Goal: Transaction & Acquisition: Purchase product/service

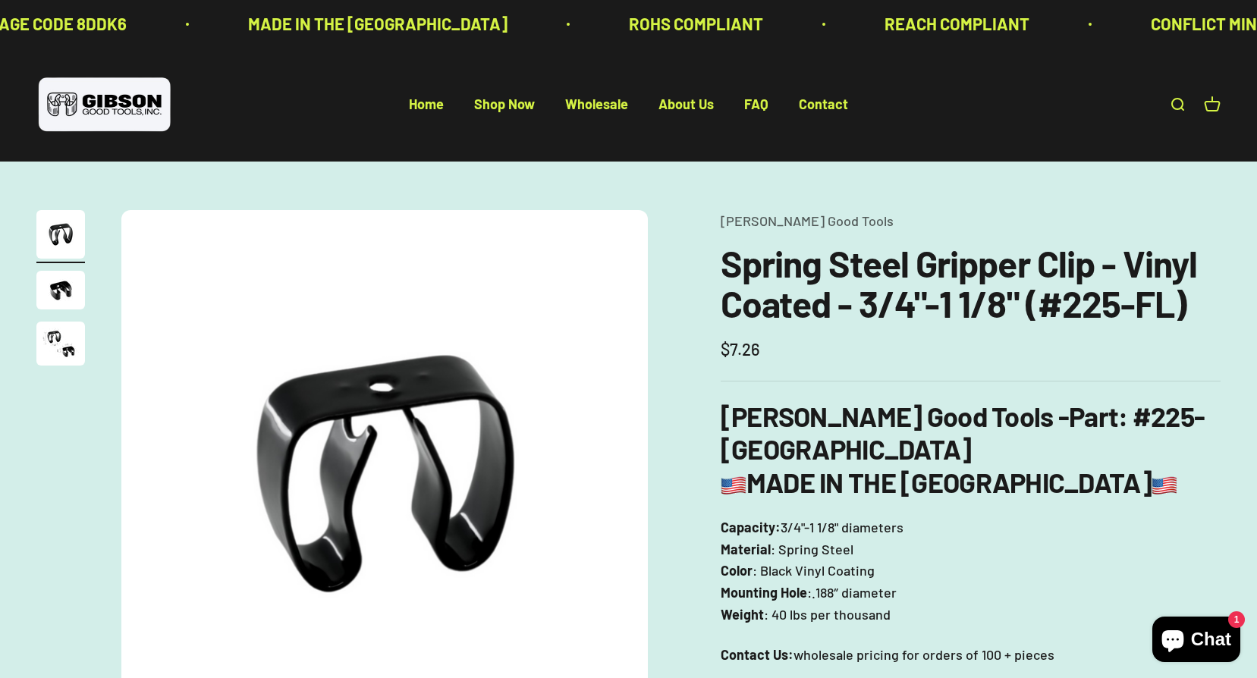
click at [58, 295] on img "Go to item 2" at bounding box center [60, 290] width 49 height 39
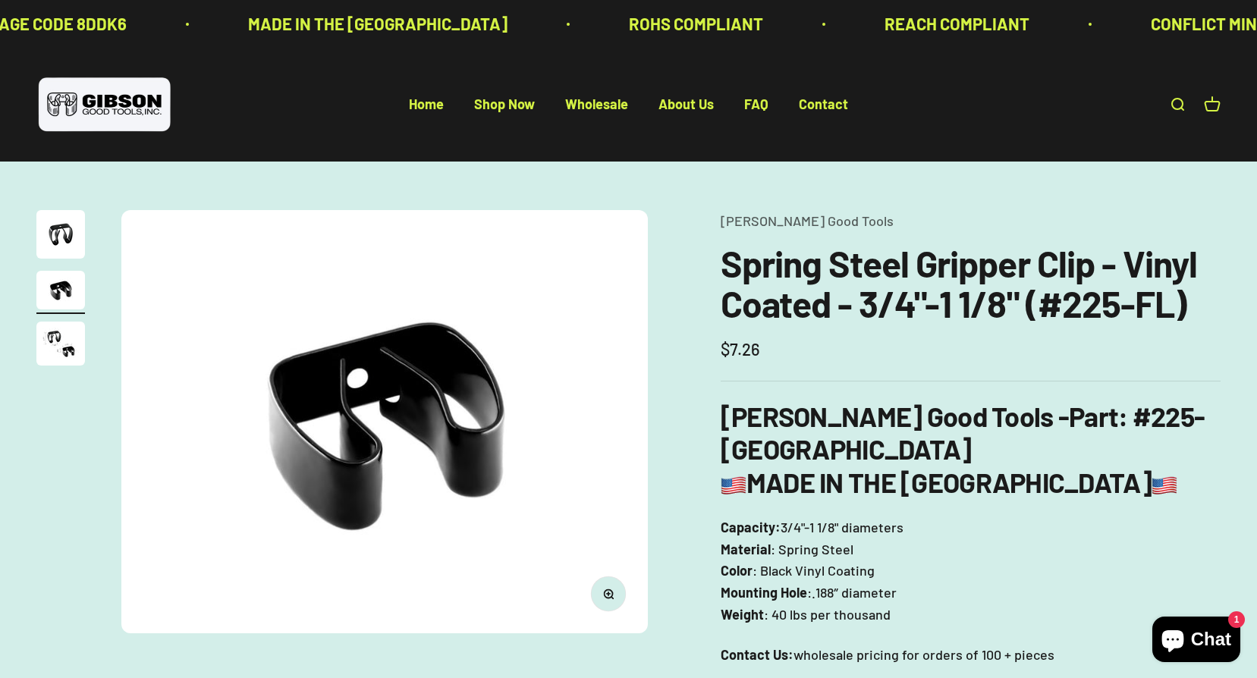
click at [363, 356] on img at bounding box center [384, 421] width 527 height 423
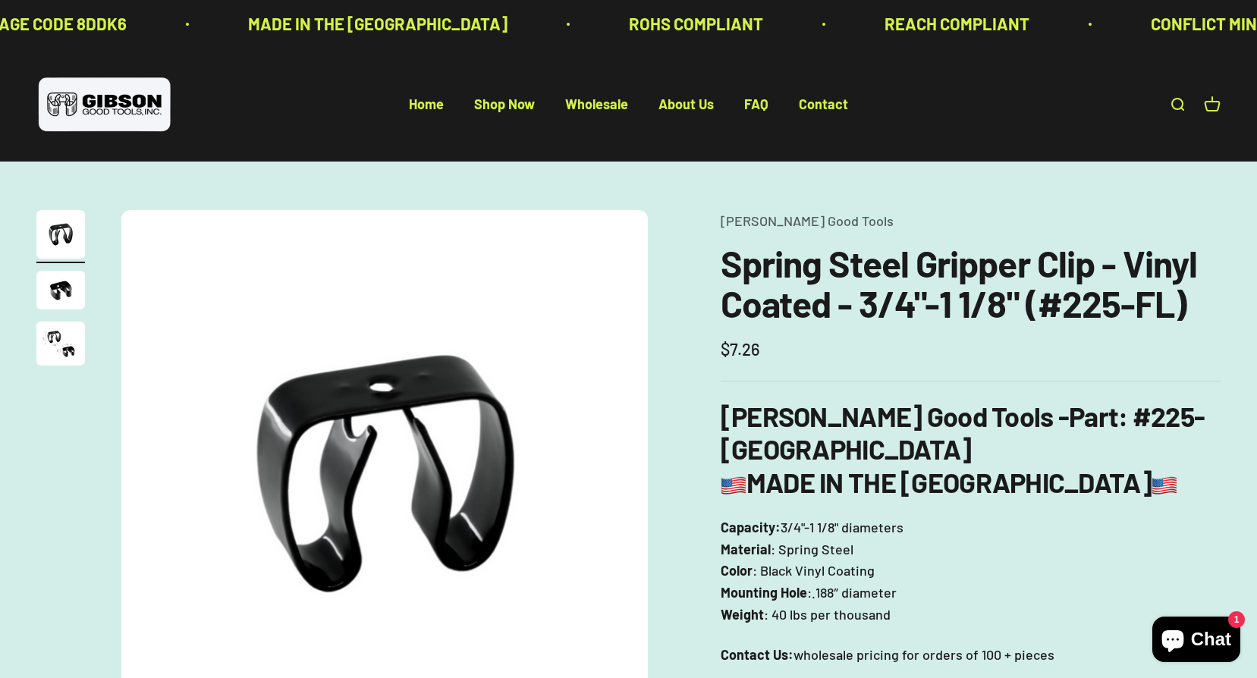
click at [362, 356] on img at bounding box center [384, 473] width 527 height 527
drag, startPoint x: 362, startPoint y: 356, endPoint x: 340, endPoint y: 254, distance: 104.0
click at [340, 254] on img at bounding box center [384, 473] width 527 height 527
